Goal: Transaction & Acquisition: Purchase product/service

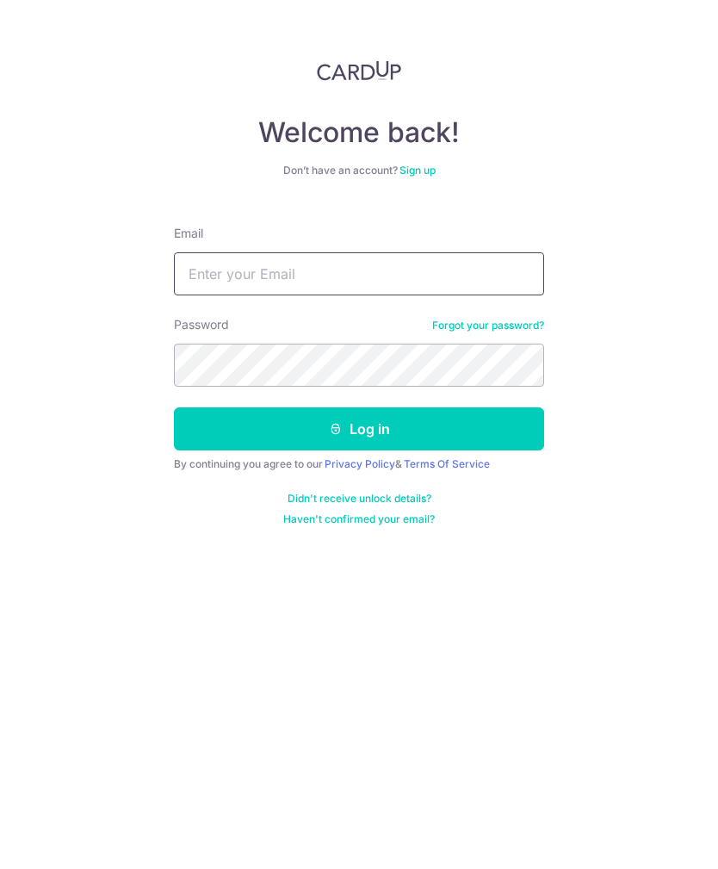
click at [232, 274] on input "Email" at bounding box center [359, 273] width 370 height 43
type input "[EMAIL_ADDRESS][DOMAIN_NAME]"
click at [389, 422] on button "Log in" at bounding box center [359, 428] width 370 height 43
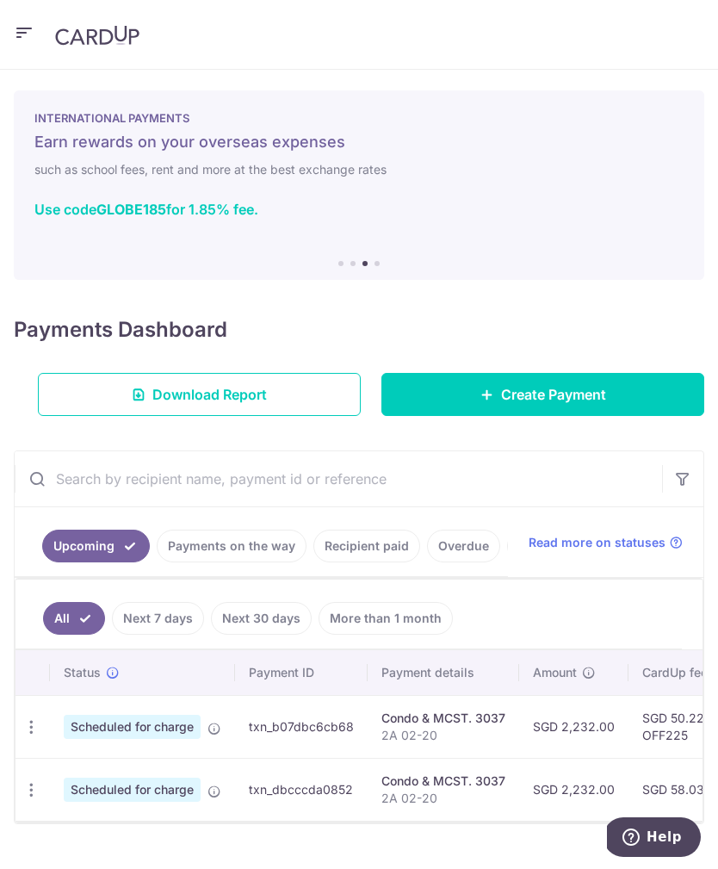
click at [557, 824] on div "× Pause Schedule Pause all future payments in this series Pause just this one p…" at bounding box center [359, 469] width 718 height 799
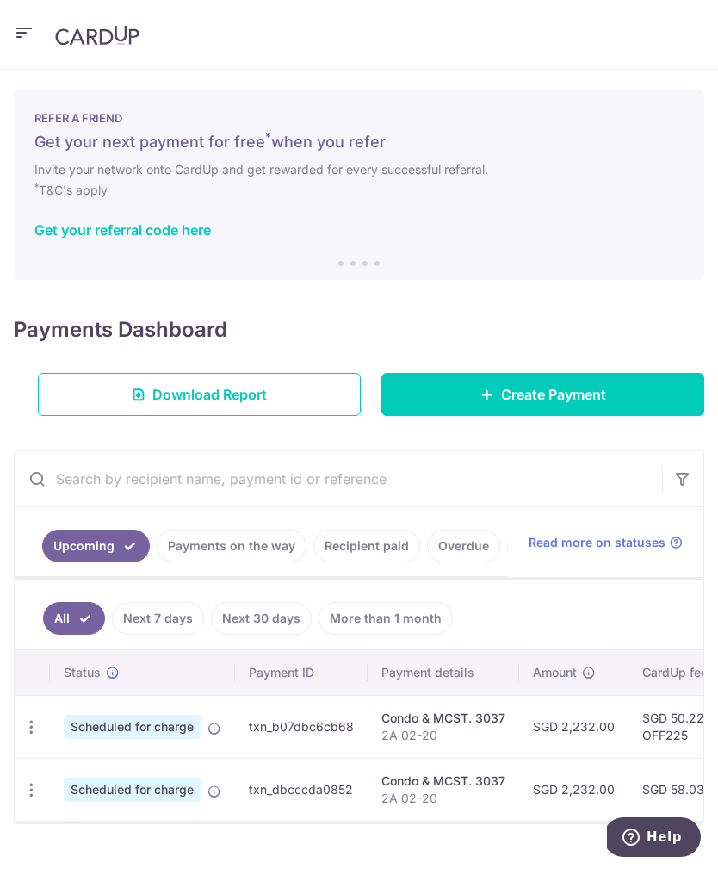
click at [701, 374] on link "Create Payment" at bounding box center [542, 394] width 323 height 43
